Goal: Task Accomplishment & Management: Complete application form

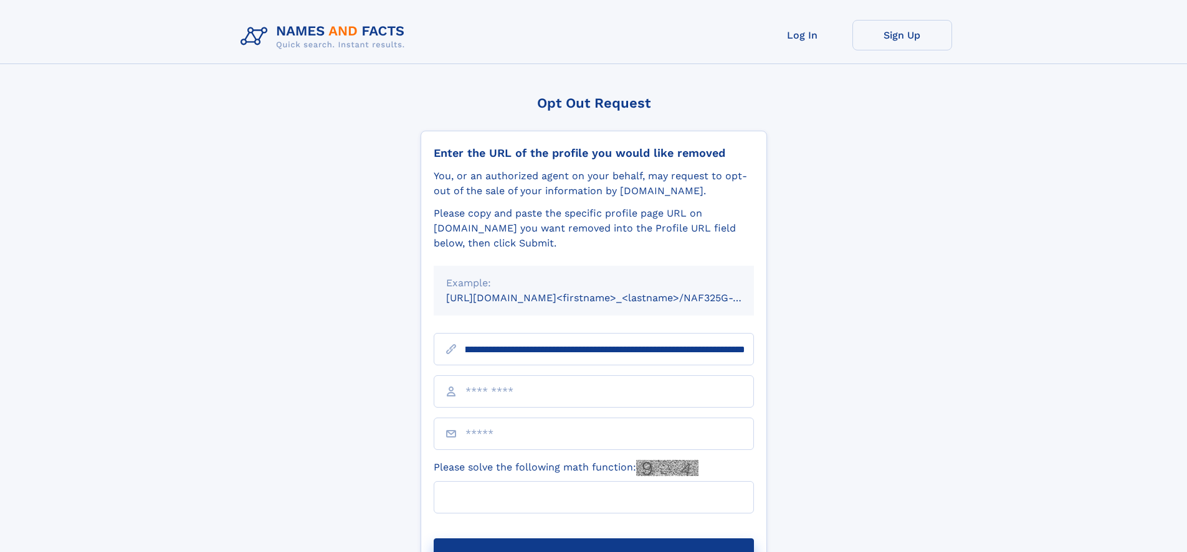
scroll to position [0, 143]
type input "**********"
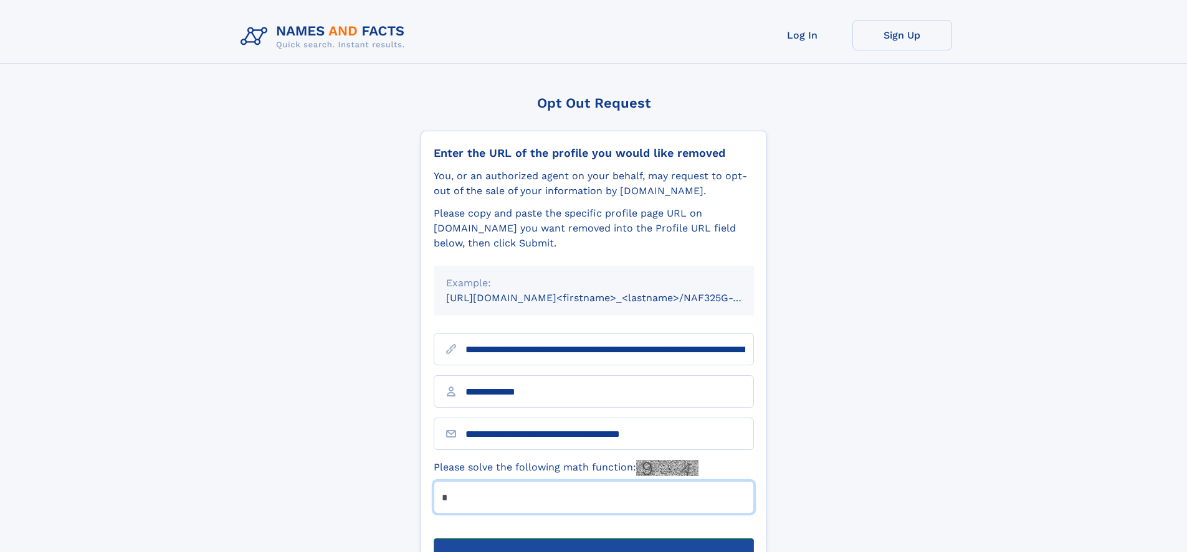
type input "*"
click at [593, 539] on button "Submit Opt Out Request" at bounding box center [594, 559] width 320 height 40
